Goal: Contribute content: Add original content to the website for others to see

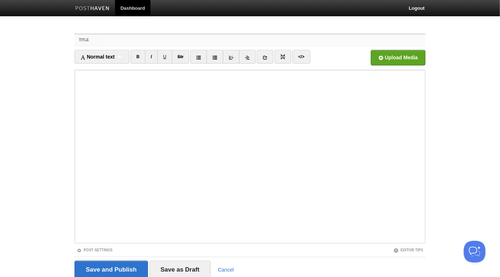
click at [229, 38] on input "Title" at bounding box center [265, 40] width 322 height 12
click at [207, 42] on input "Title" at bounding box center [265, 40] width 322 height 12
paste input "What is Happening to the [DEMOGRAPHIC_DATA] in Our Homes - [PERSON_NAME]"
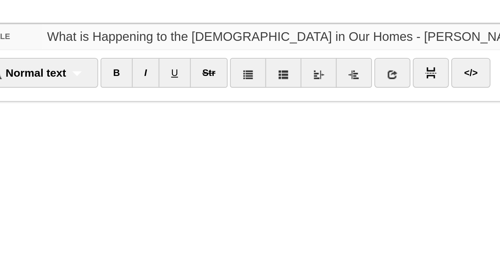
type input "What is Happening to the [DEMOGRAPHIC_DATA] in Our Homes - [PERSON_NAME]"
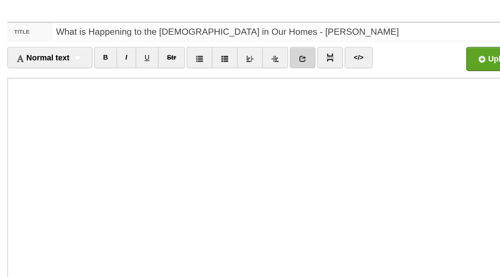
click at [265, 60] on icon at bounding box center [265, 57] width 5 height 5
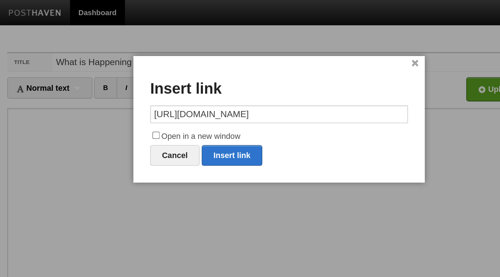
type input "[URL][DOMAIN_NAME]"
click at [218, 87] on label "Open in a new window" at bounding box center [250, 88] width 166 height 9
click at [173, 87] on input "Open in a new window" at bounding box center [170, 87] width 5 height 5
checkbox input "true"
click at [224, 101] on link "Insert link" at bounding box center [219, 100] width 39 height 13
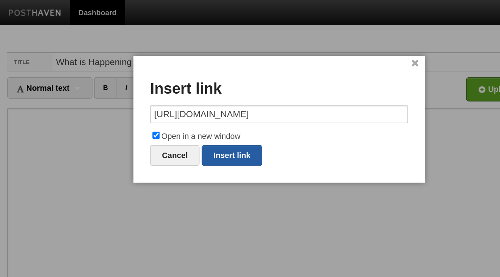
type input "https://"
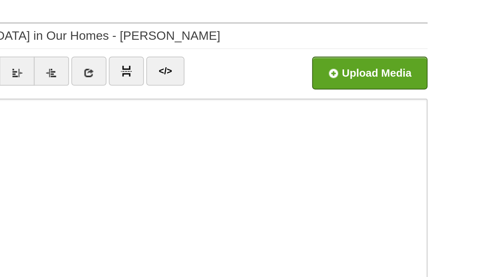
click at [262, 58] on link at bounding box center [265, 57] width 17 height 14
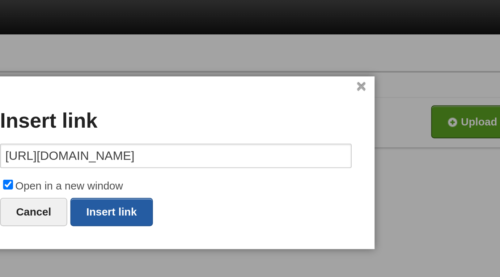
click at [228, 99] on link "Insert link" at bounding box center [219, 100] width 39 height 13
type input "https://"
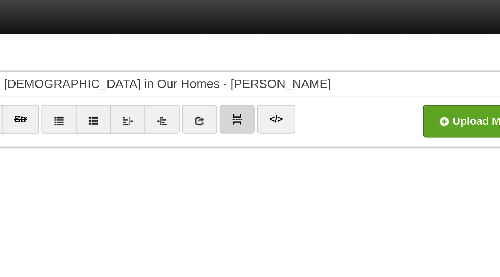
click at [281, 56] on img at bounding box center [282, 56] width 5 height 5
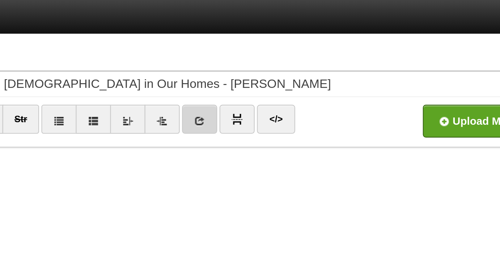
click at [269, 57] on link at bounding box center [265, 57] width 17 height 14
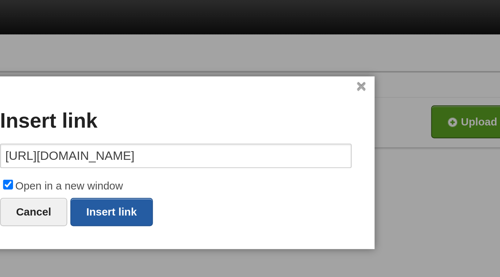
click at [228, 101] on link "Insert link" at bounding box center [219, 100] width 39 height 13
type input "https://"
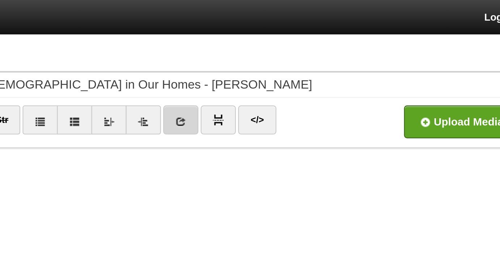
click at [273, 57] on link at bounding box center [265, 57] width 17 height 14
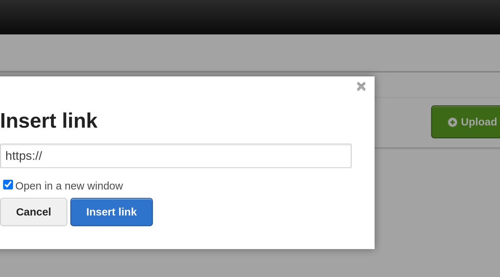
click at [250, 67] on div "× Insert link https:// Open in a new window Cancel Insert link" at bounding box center [250, 77] width 188 height 82
click at [250, 68] on input "https://" at bounding box center [250, 74] width 166 height 12
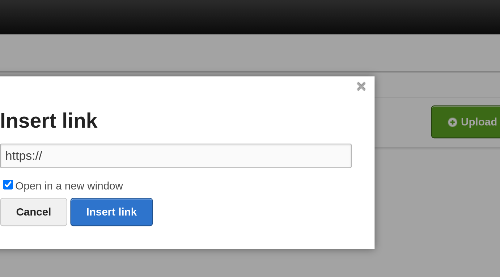
click at [250, 68] on input "https://" at bounding box center [250, 74] width 166 height 12
paste input "[DOMAIN_NAME][URL]"
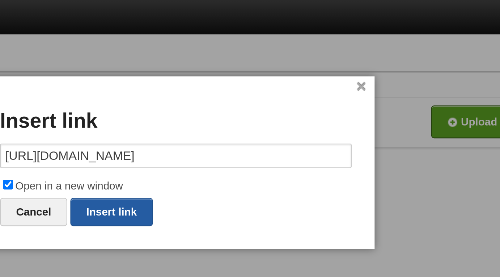
click at [216, 97] on link "Insert link" at bounding box center [219, 100] width 39 height 13
type input "https://"
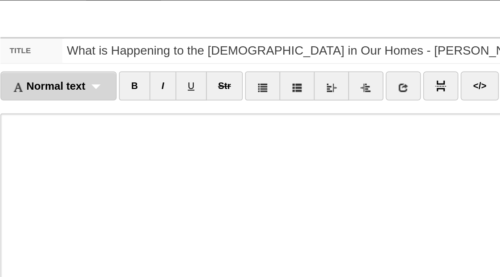
click at [106, 57] on span "Normal text" at bounding box center [97, 57] width 34 height 6
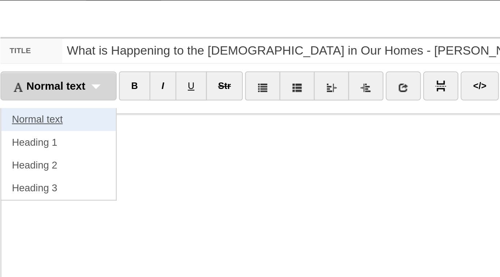
click at [104, 73] on link "Normal text" at bounding box center [102, 72] width 54 height 11
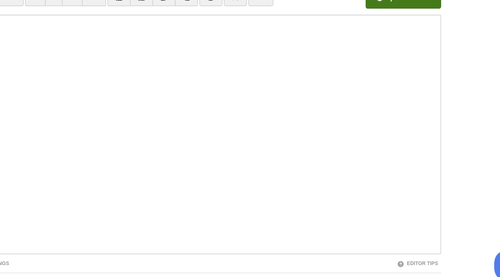
click at [394, 62] on input "file" at bounding box center [180, 59] width 548 height 37
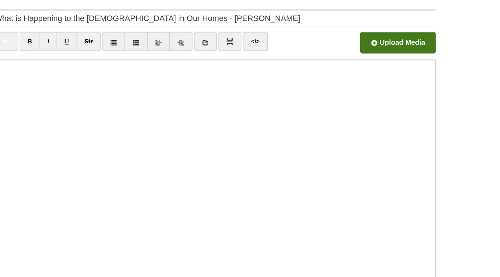
click at [389, 58] on input "file" at bounding box center [180, 59] width 548 height 37
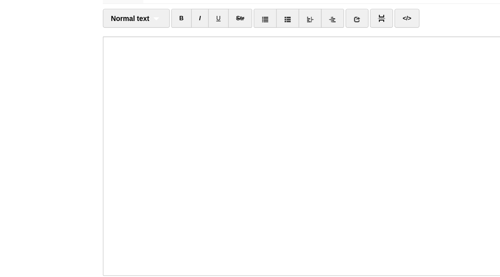
scroll to position [53, 0]
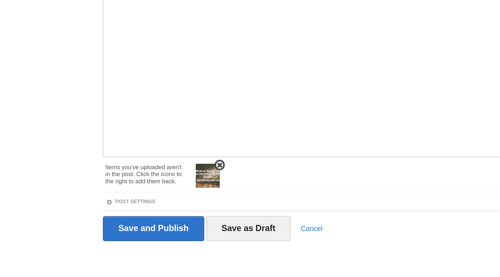
click at [153, 204] on img at bounding box center [150, 203] width 17 height 17
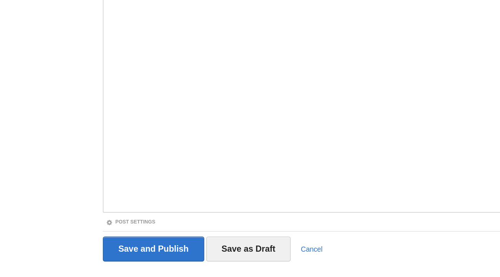
scroll to position [28, 0]
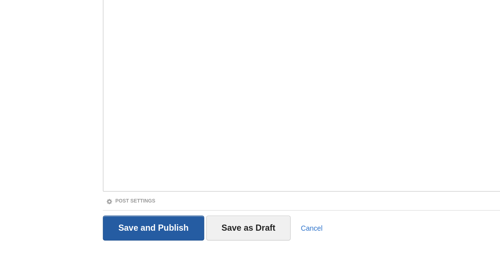
click at [112, 237] on input "Save and Publish" at bounding box center [111, 242] width 73 height 18
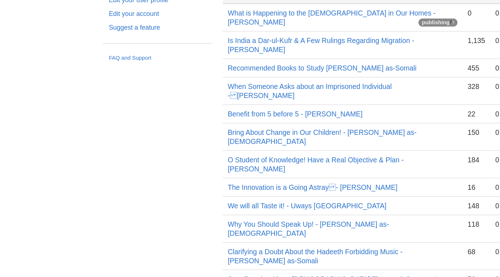
scroll to position [15, 0]
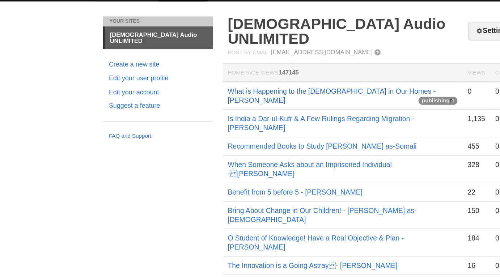
click at [240, 63] on link "What is Happening to the [DEMOGRAPHIC_DATA] in Our Homes - [PERSON_NAME]" at bounding box center [240, 69] width 151 height 12
click at [194, 63] on link "What is Happening to the [DEMOGRAPHIC_DATA] in Our Homes - [PERSON_NAME]" at bounding box center [240, 69] width 151 height 12
